Goal: Check status: Check status

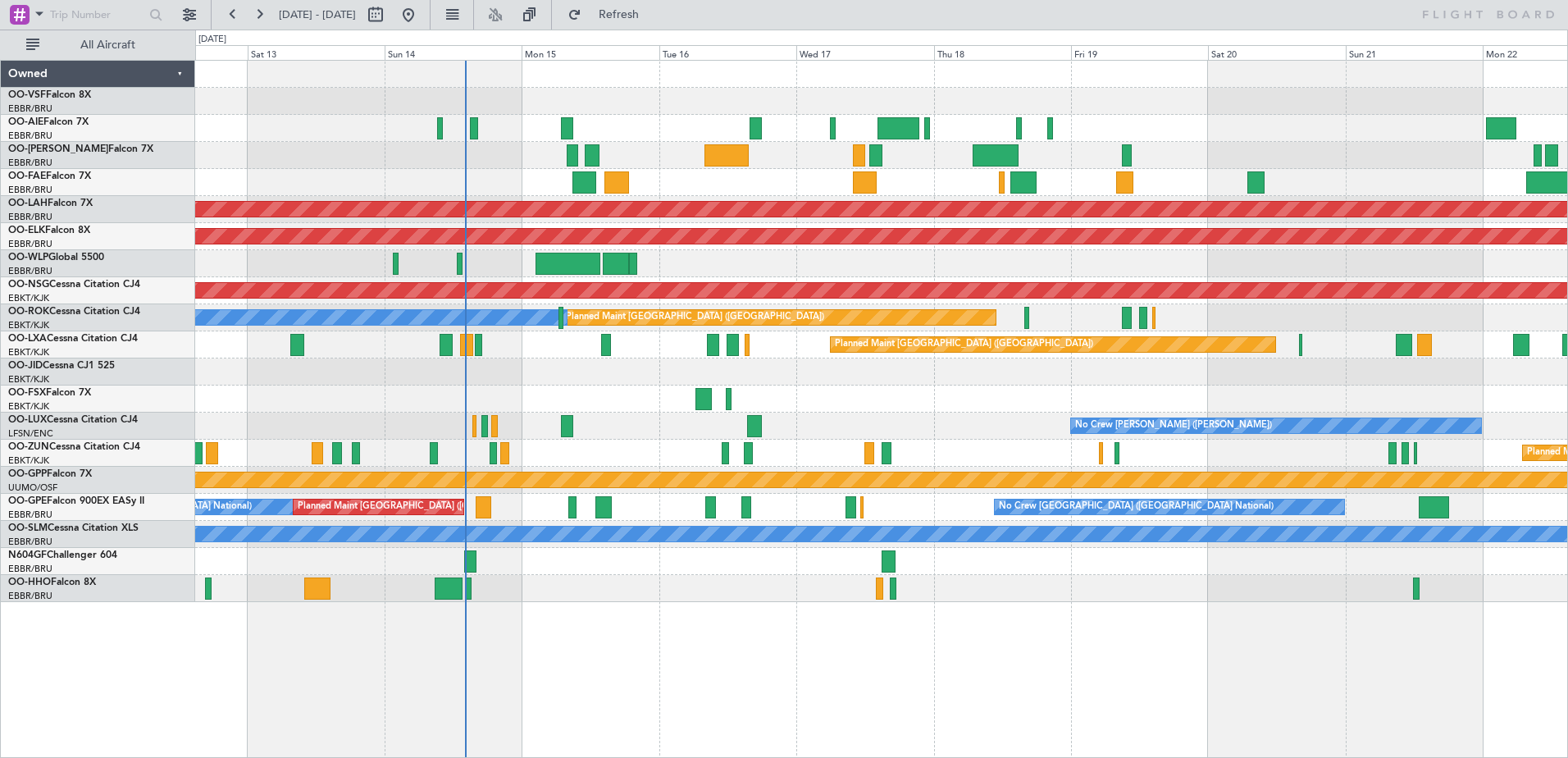
click at [376, 379] on div "Planned Maint [GEOGRAPHIC_DATA] ([GEOGRAPHIC_DATA]) Planned [GEOGRAPHIC_DATA][P…" at bounding box center [881, 331] width 1372 height 541
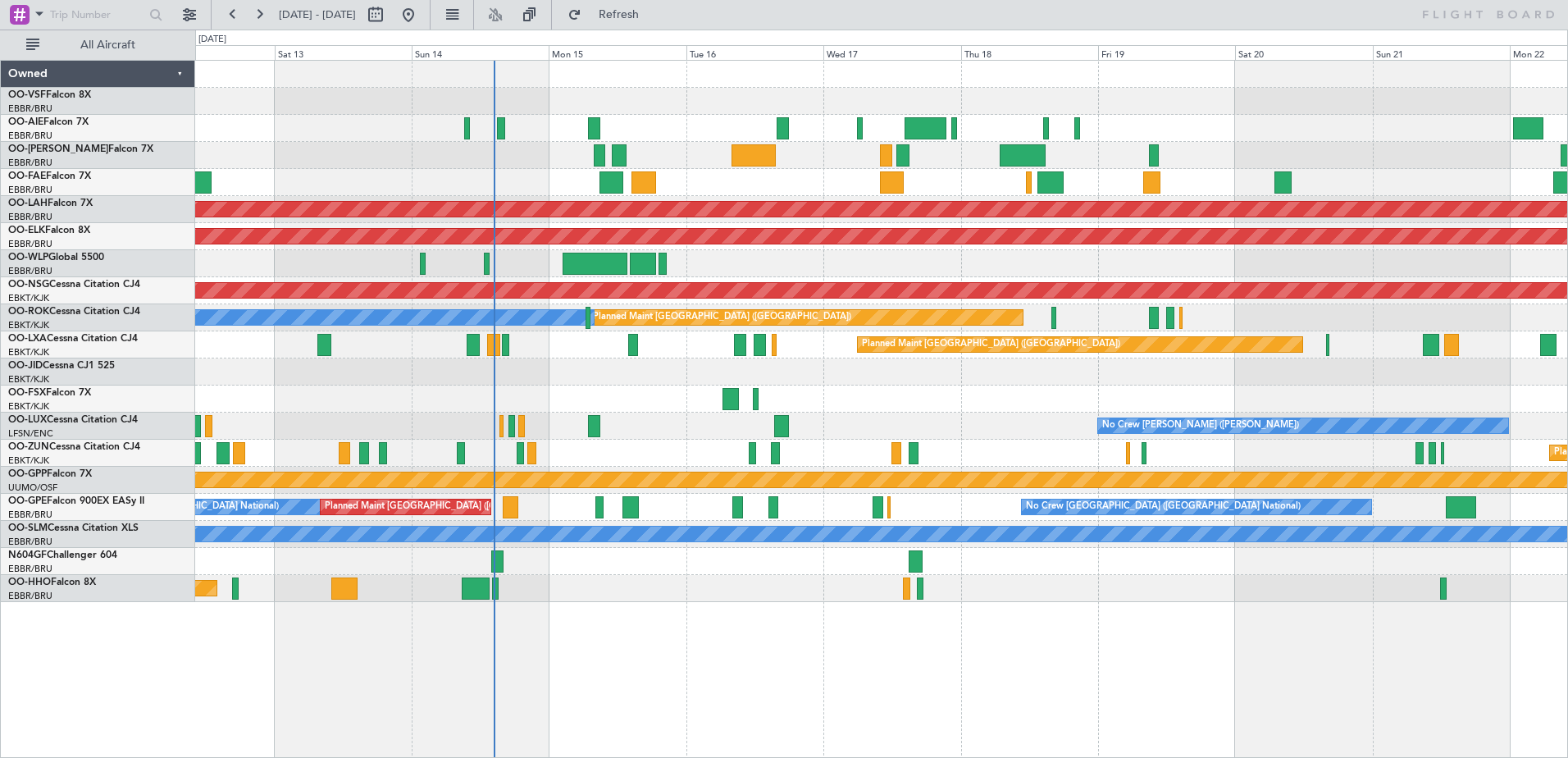
click at [540, 617] on div "Planned Maint [GEOGRAPHIC_DATA] ([GEOGRAPHIC_DATA]) Planned [GEOGRAPHIC_DATA][P…" at bounding box center [881, 409] width 1373 height 698
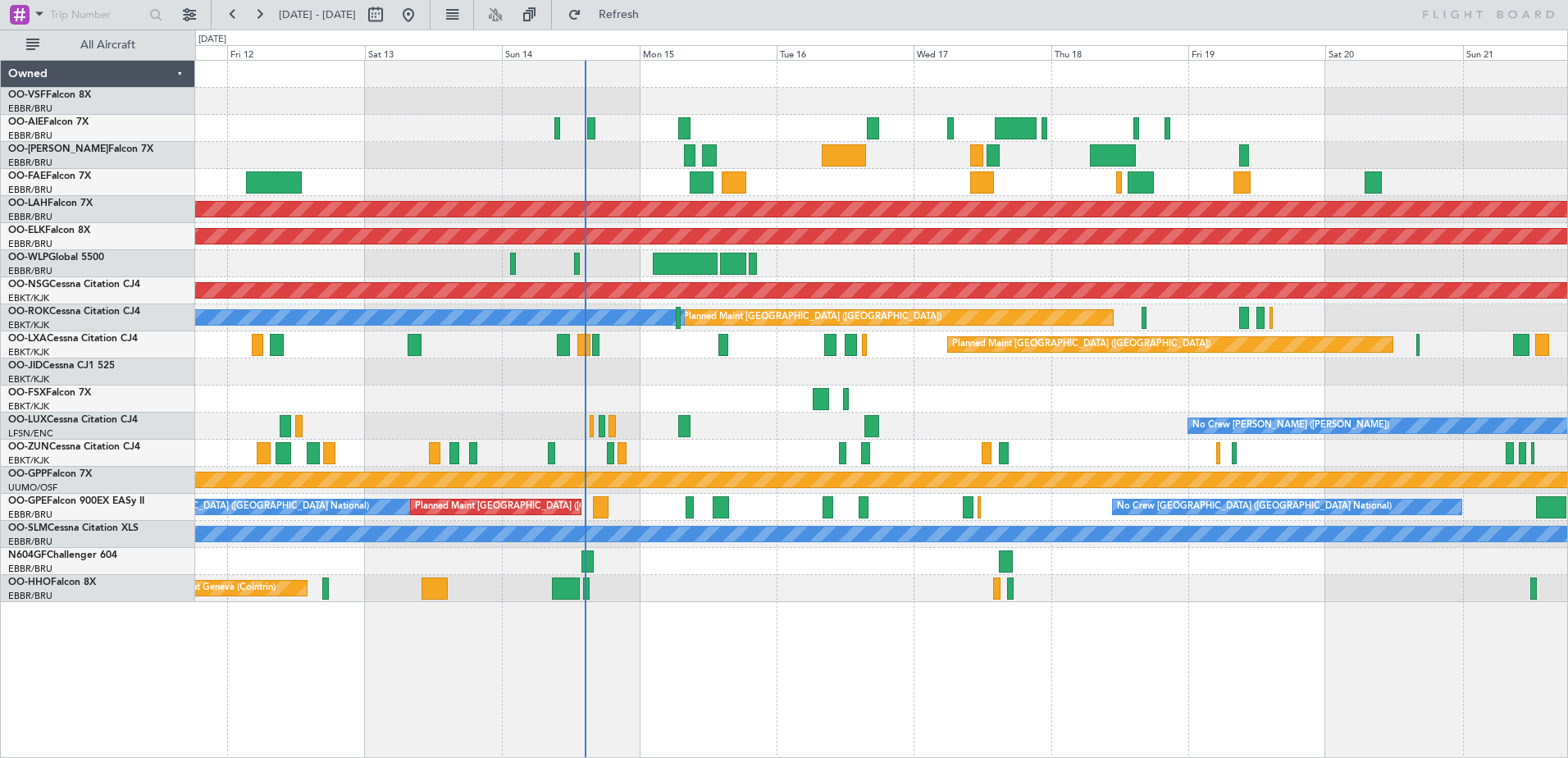
click at [532, 179] on div at bounding box center [881, 183] width 1372 height 27
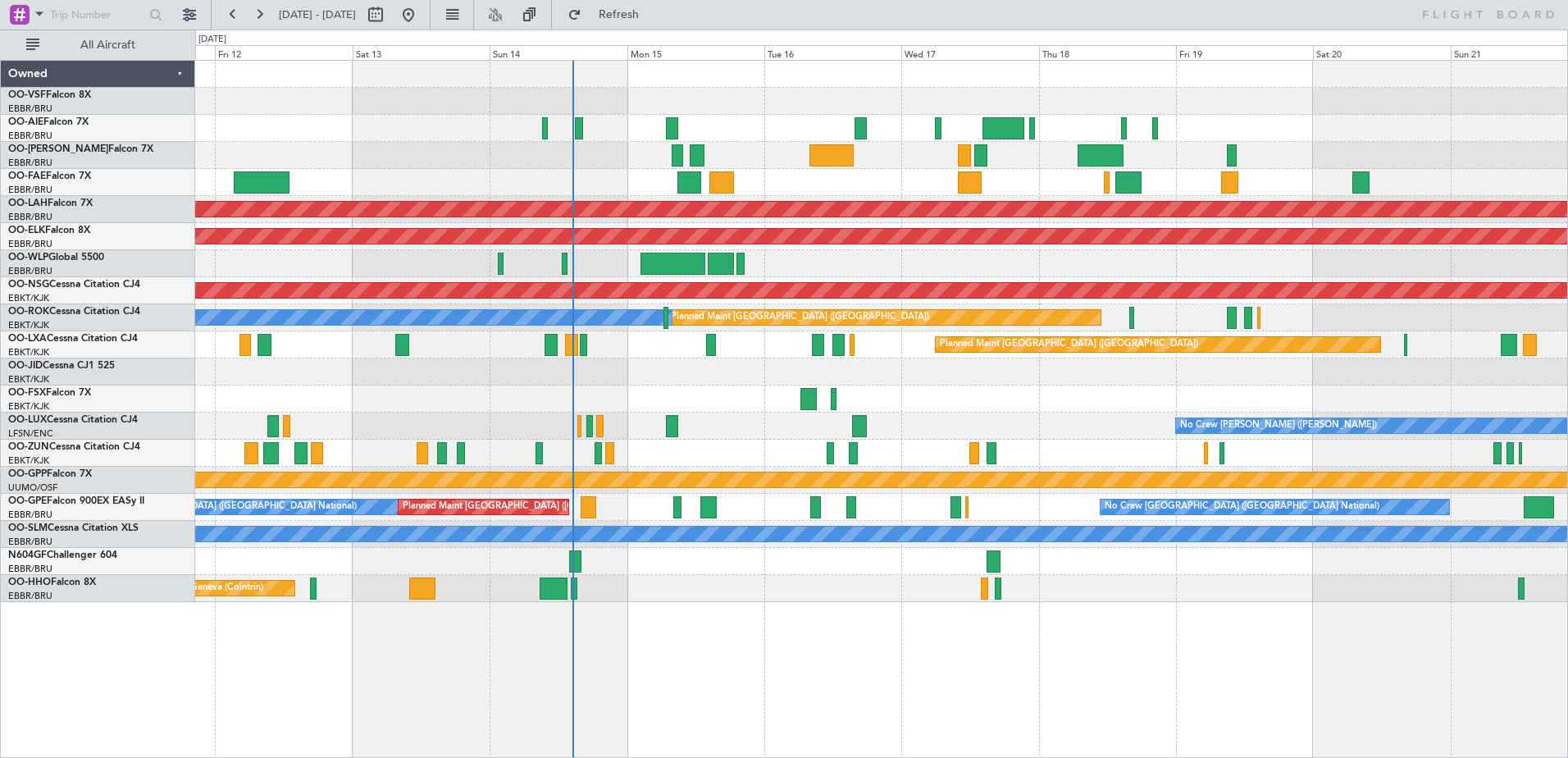
click at [383, 193] on div at bounding box center [881, 183] width 1372 height 27
